Goal: Find specific page/section: Find specific page/section

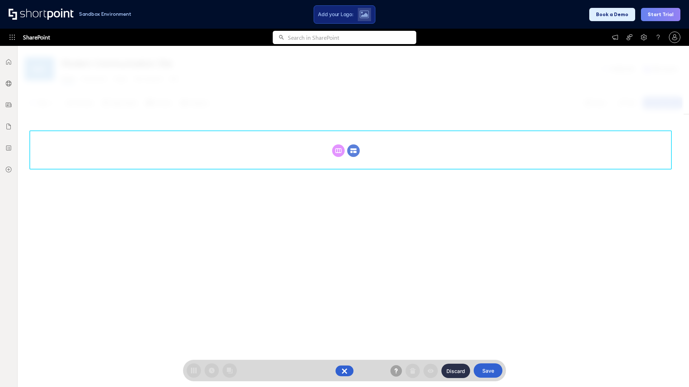
click at [353, 151] on circle at bounding box center [353, 151] width 13 height 13
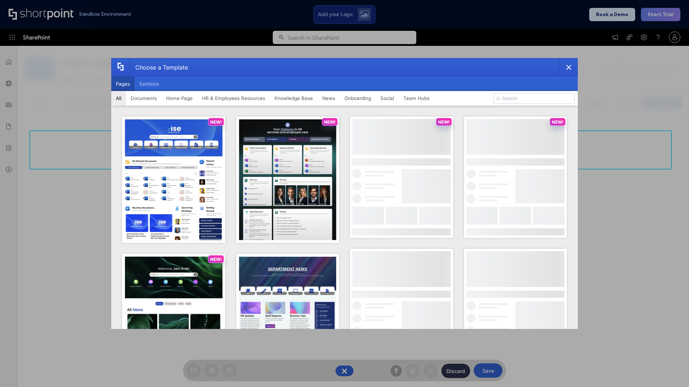
click at [123, 84] on button "Pages" at bounding box center [122, 84] width 23 height 14
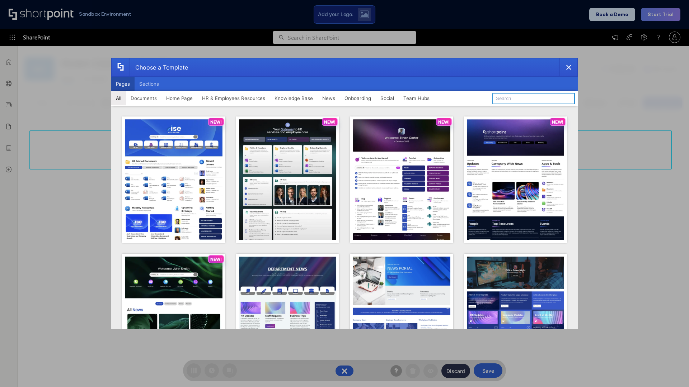
type input "Onboarding 1"
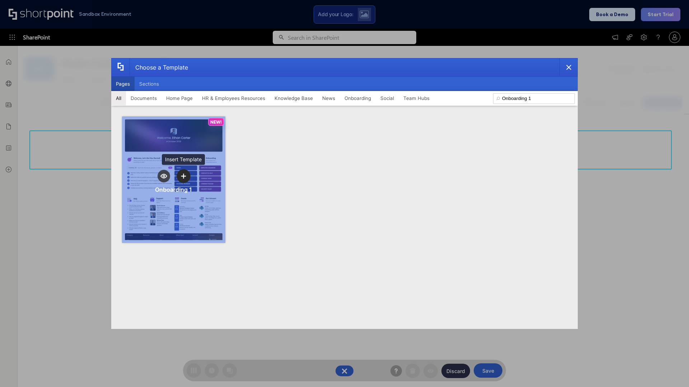
click at [183, 176] on icon "template selector" at bounding box center [183, 176] width 5 height 5
